Goal: Task Accomplishment & Management: Manage account settings

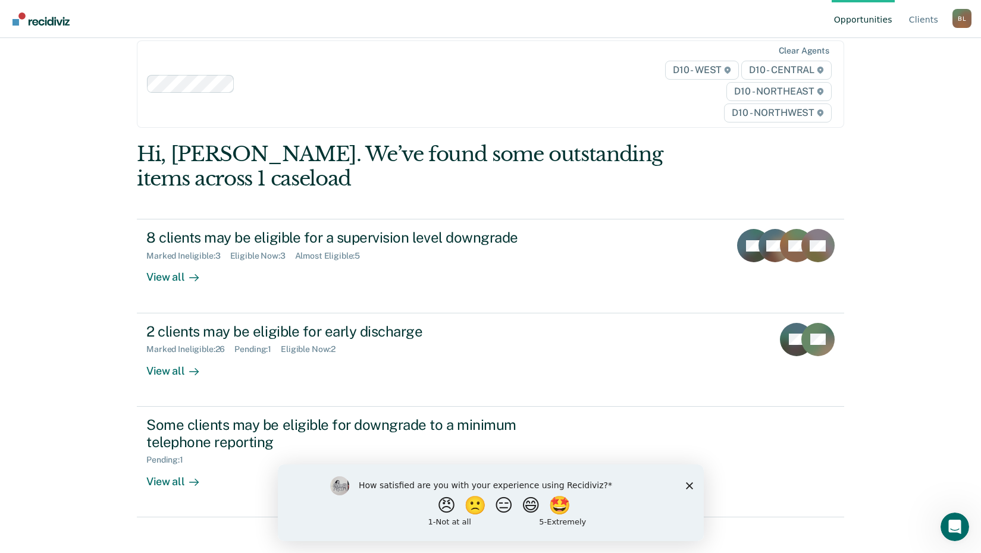
scroll to position [26, 0]
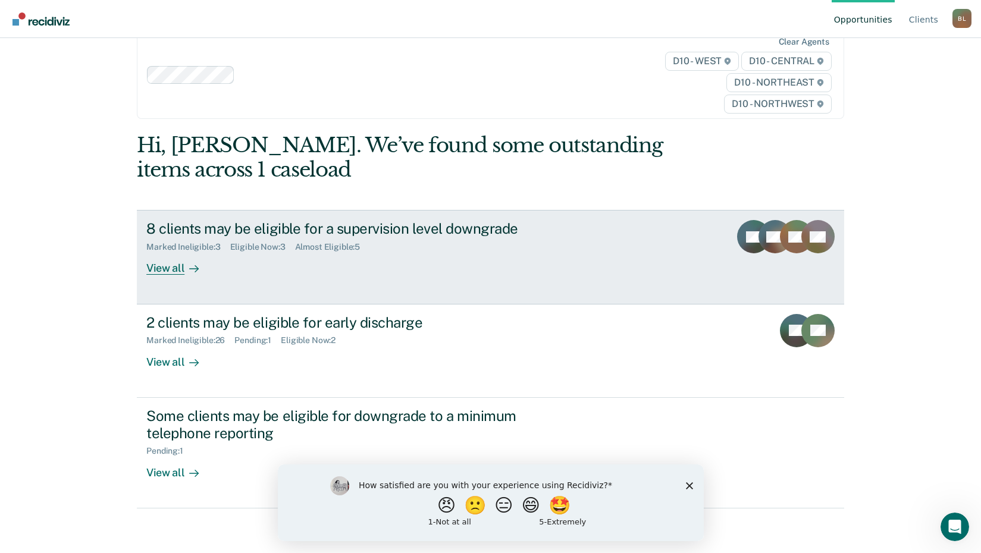
click at [345, 226] on div "8 clients may be eligible for a supervision level downgrade" at bounding box center [355, 228] width 418 height 17
